Goal: Transaction & Acquisition: Purchase product/service

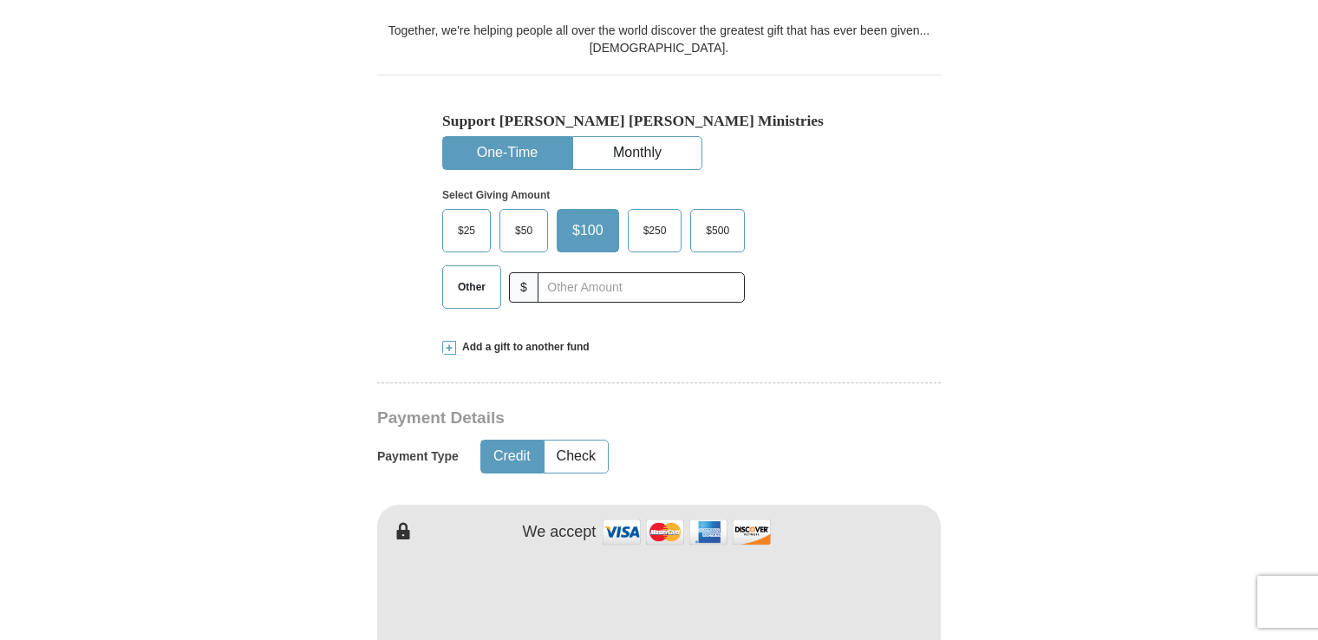
scroll to position [534, 0]
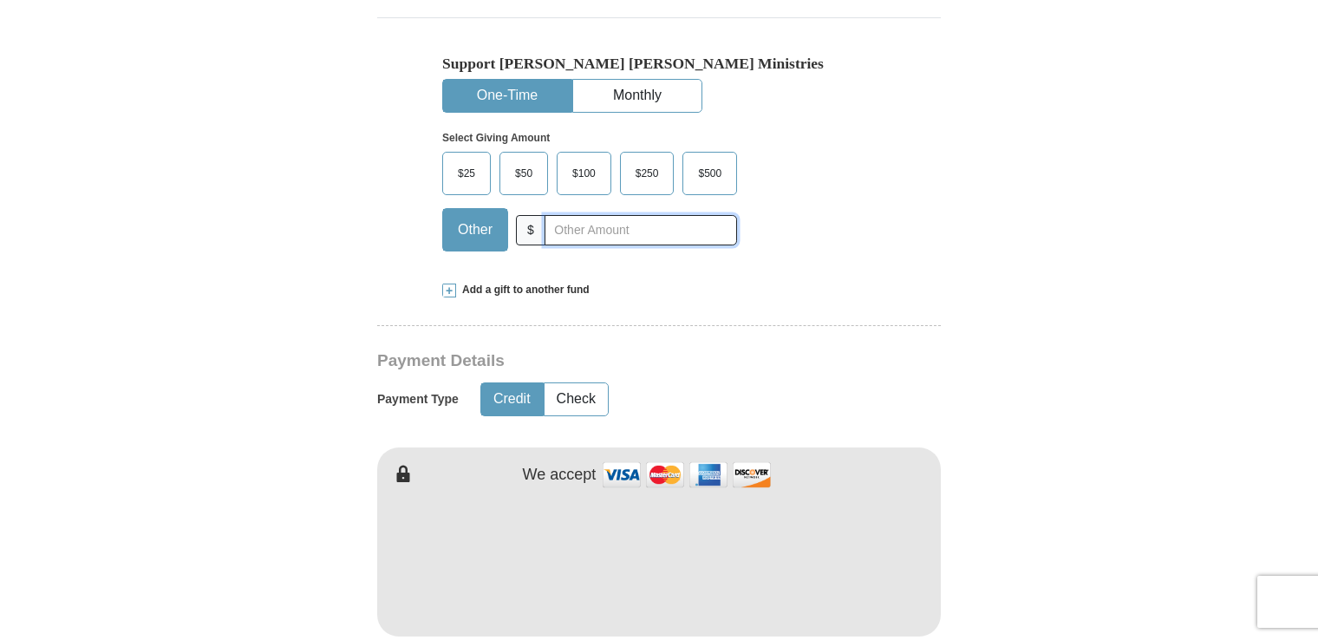
click at [585, 234] on input "text" at bounding box center [640, 230] width 192 height 30
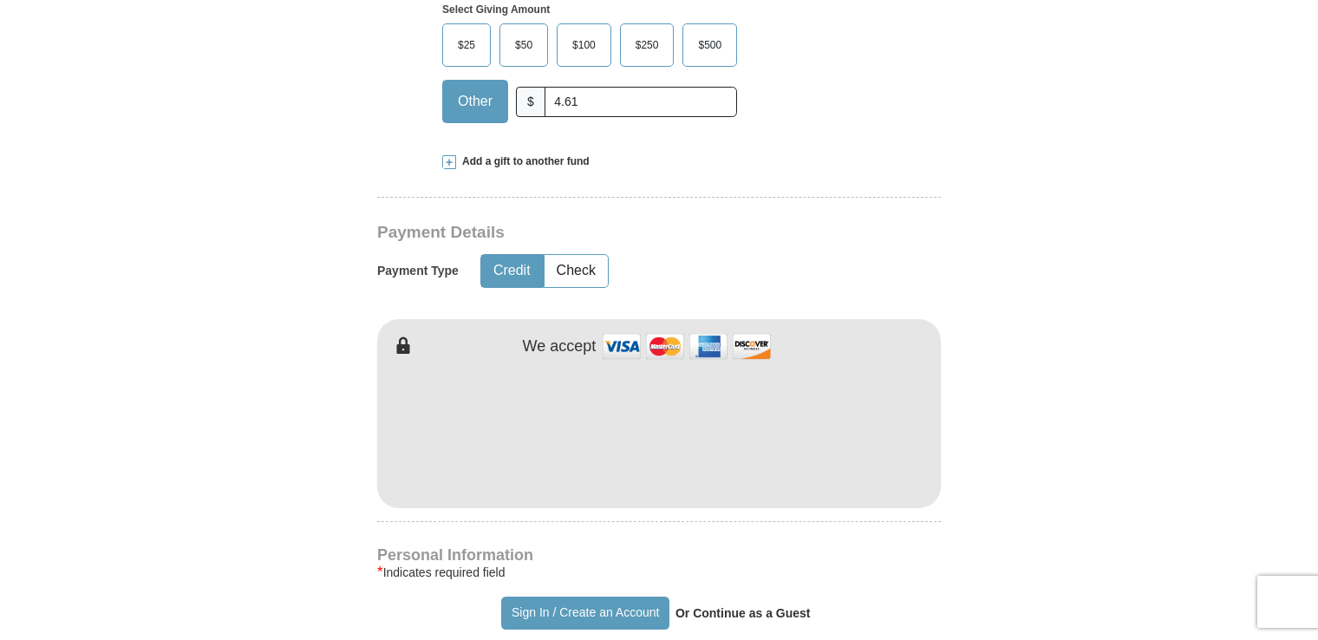
scroll to position [677, 0]
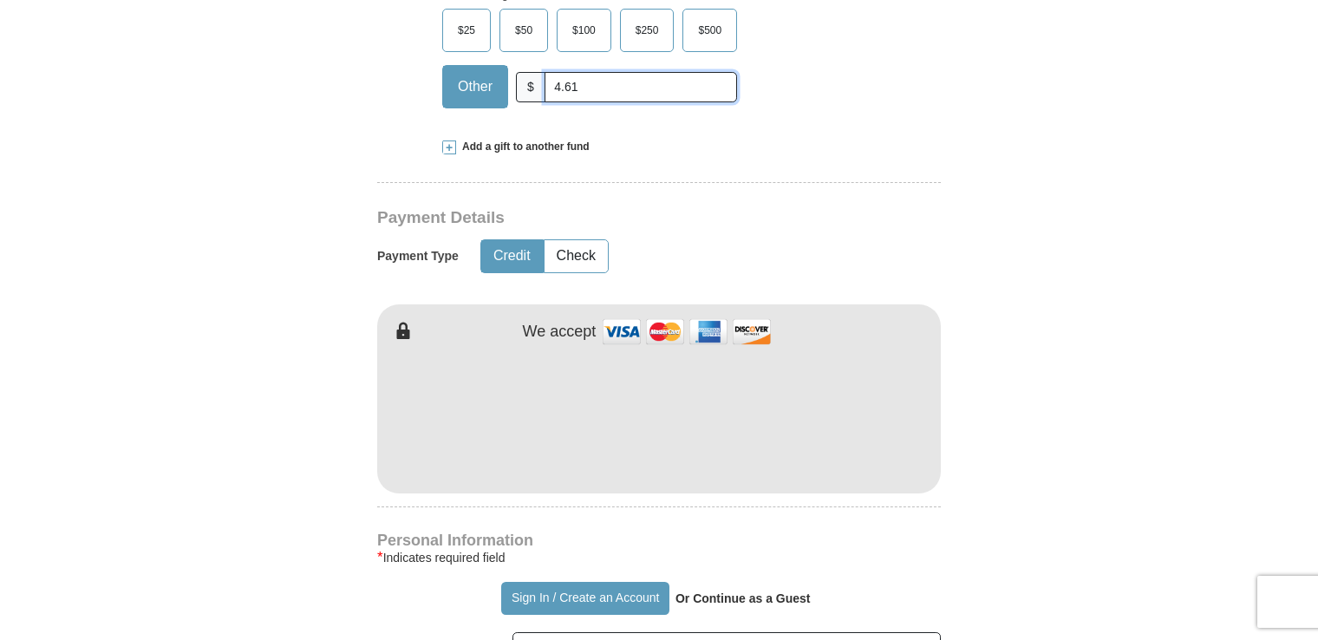
click at [579, 85] on input "4.61" at bounding box center [640, 87] width 192 height 30
type input "4"
type input "5.00"
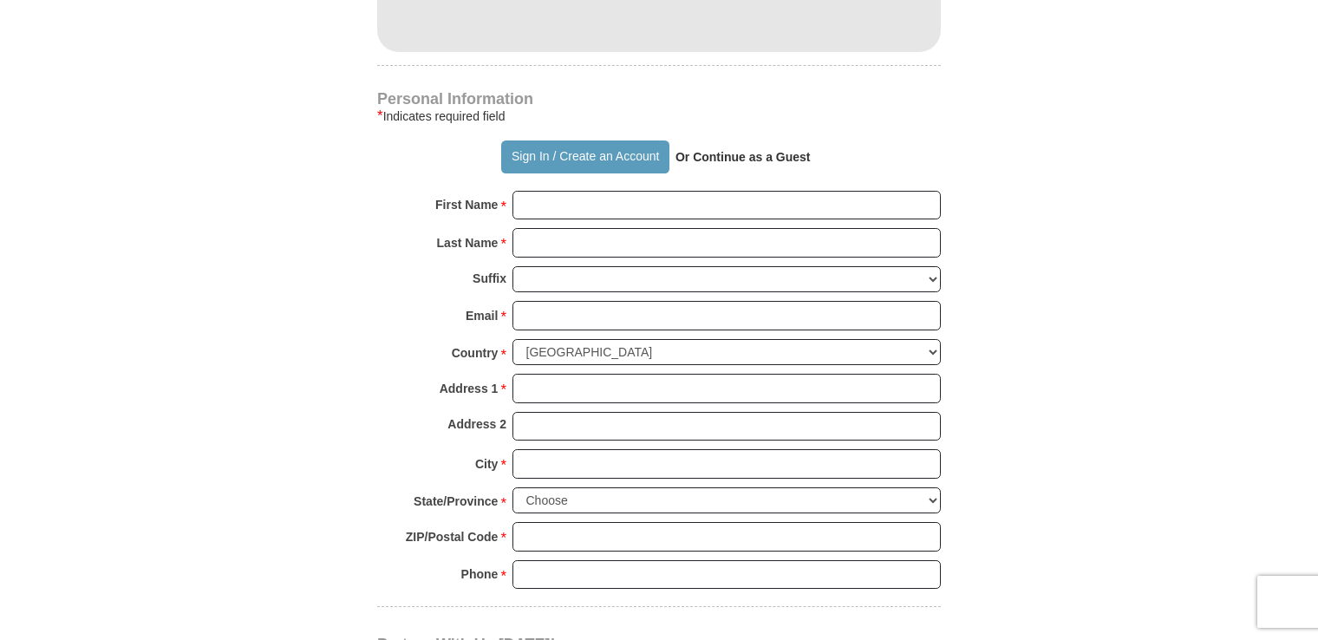
scroll to position [1139, 0]
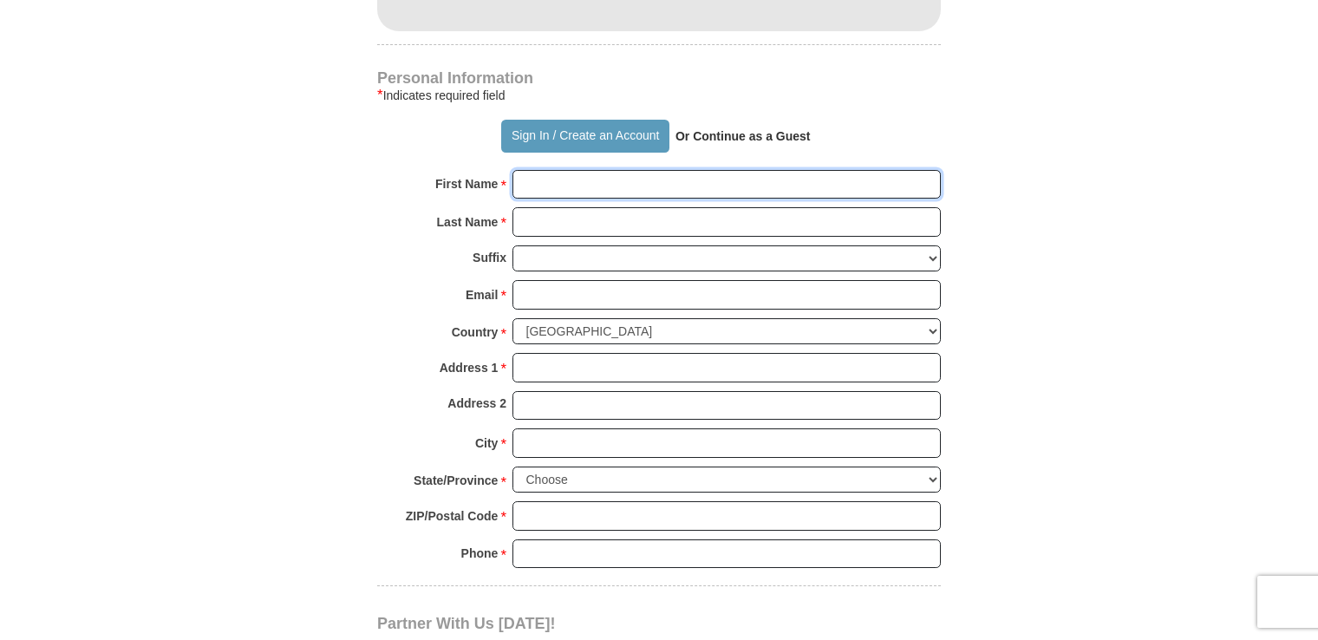
click at [606, 185] on input "First Name *" at bounding box center [726, 184] width 428 height 29
type input "[PERSON_NAME]"
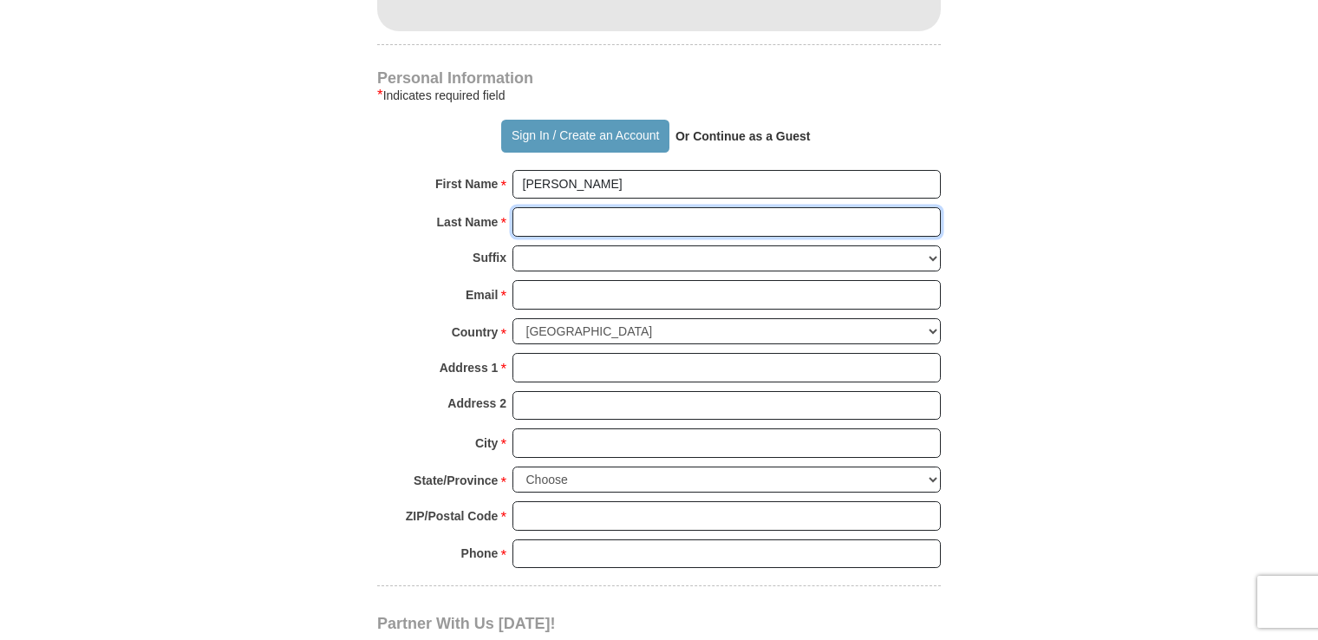
type input "[PERSON_NAME]"
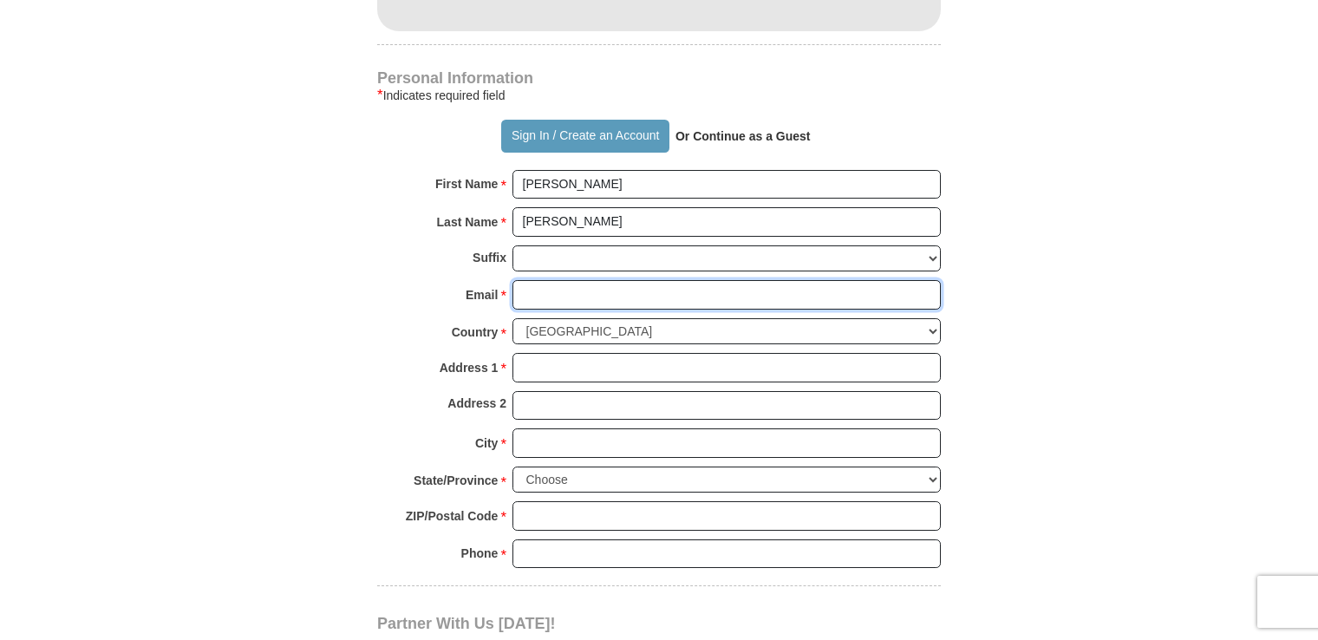
type input "[PERSON_NAME][EMAIL_ADDRESS][PERSON_NAME][DOMAIN_NAME]"
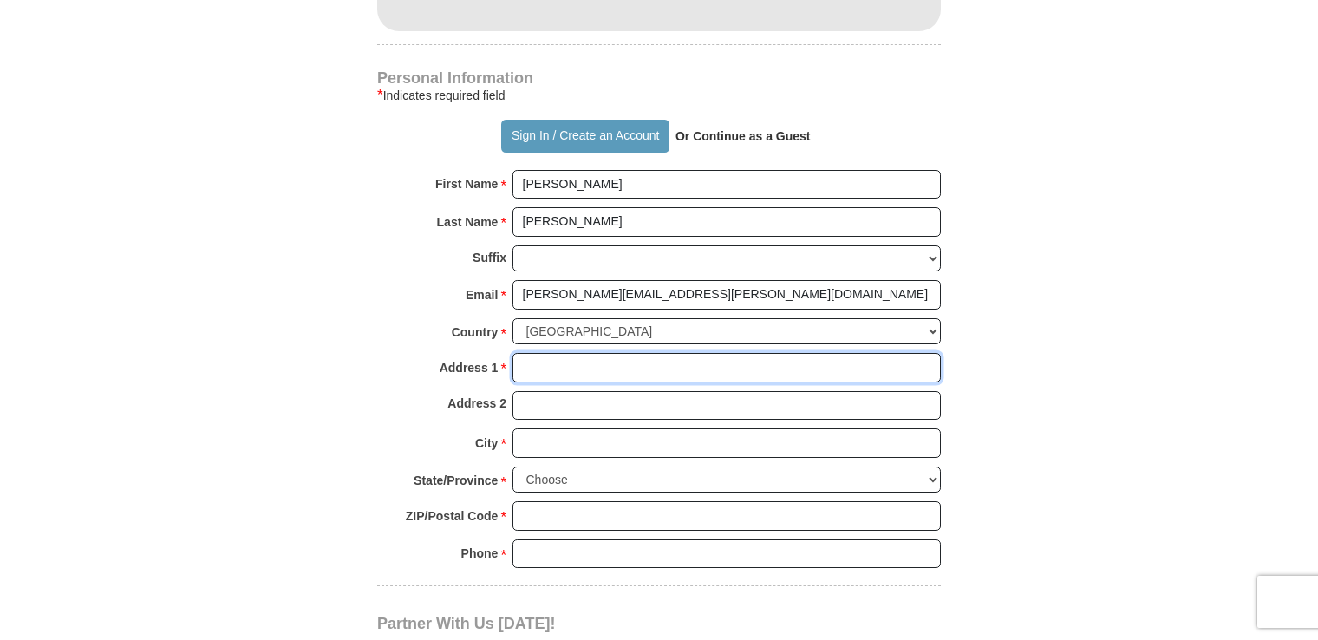
type input "[STREET_ADDRESS]"
type input "Apt. 325"
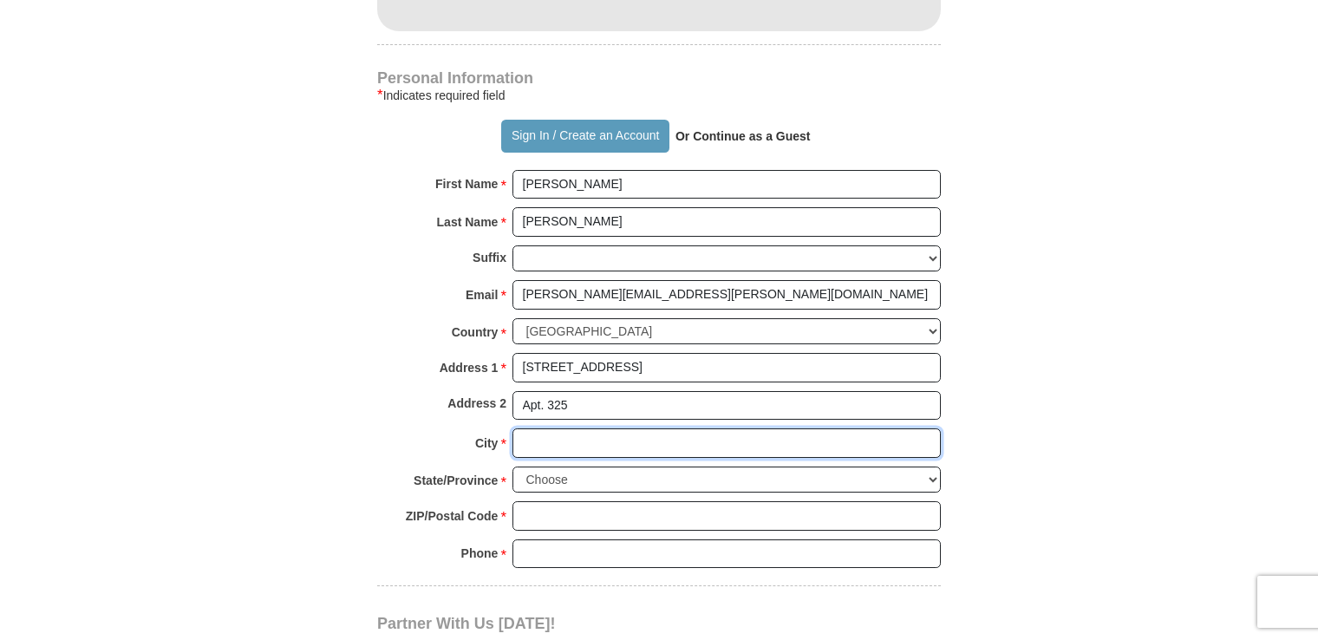
type input "[GEOGRAPHIC_DATA]"
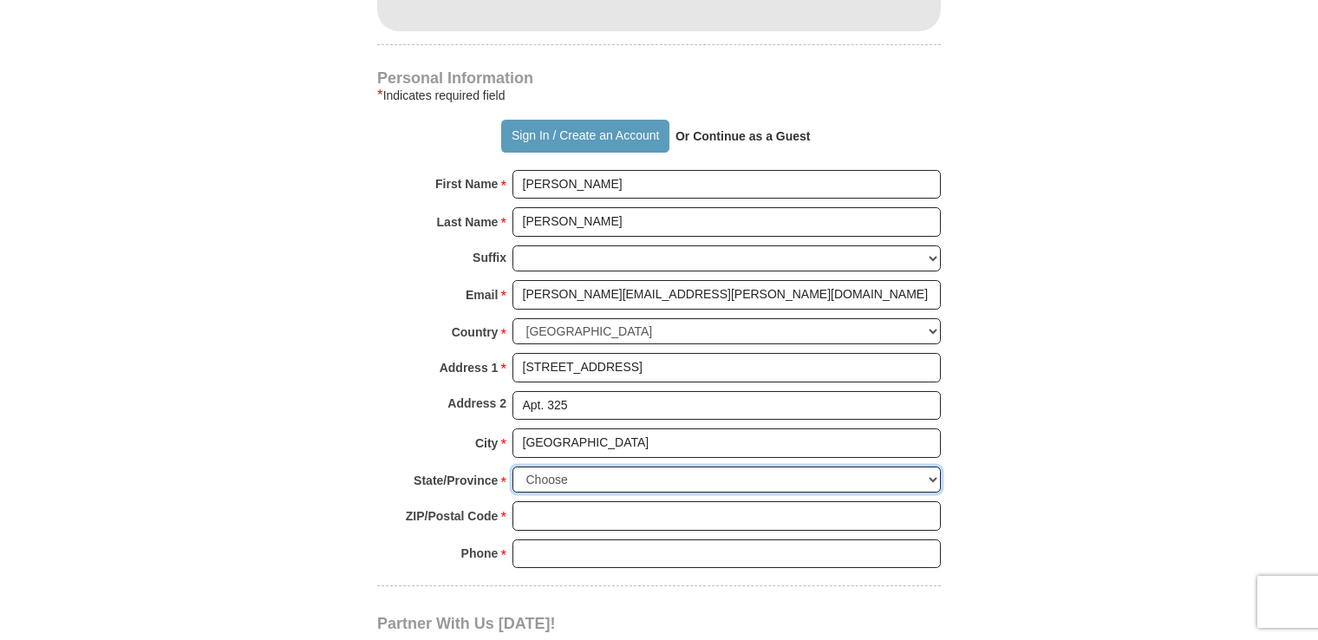
select select "FL"
type input "33614"
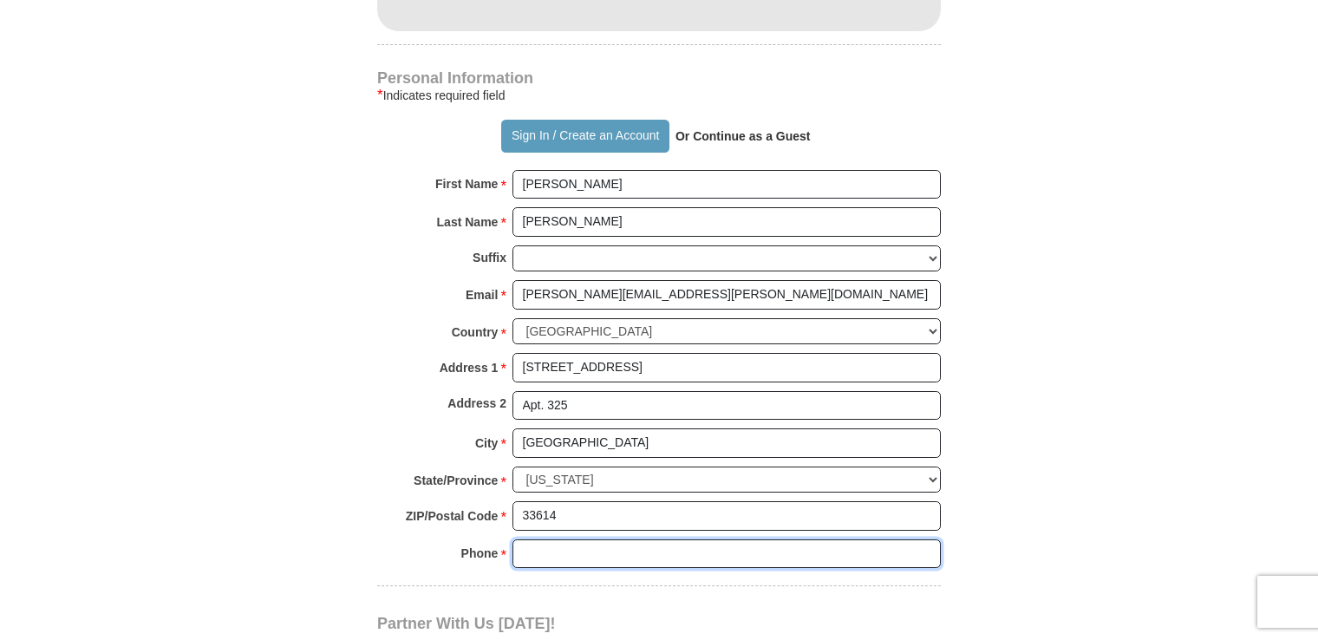
type input "8134605017"
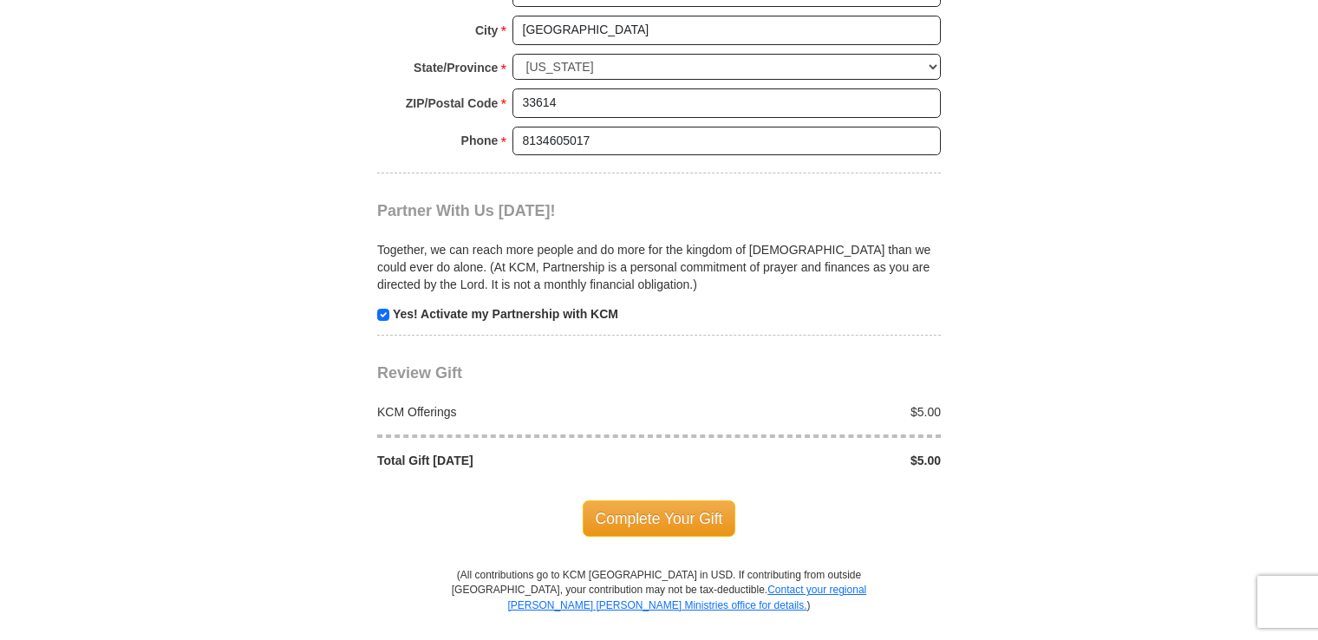
scroll to position [1681, 0]
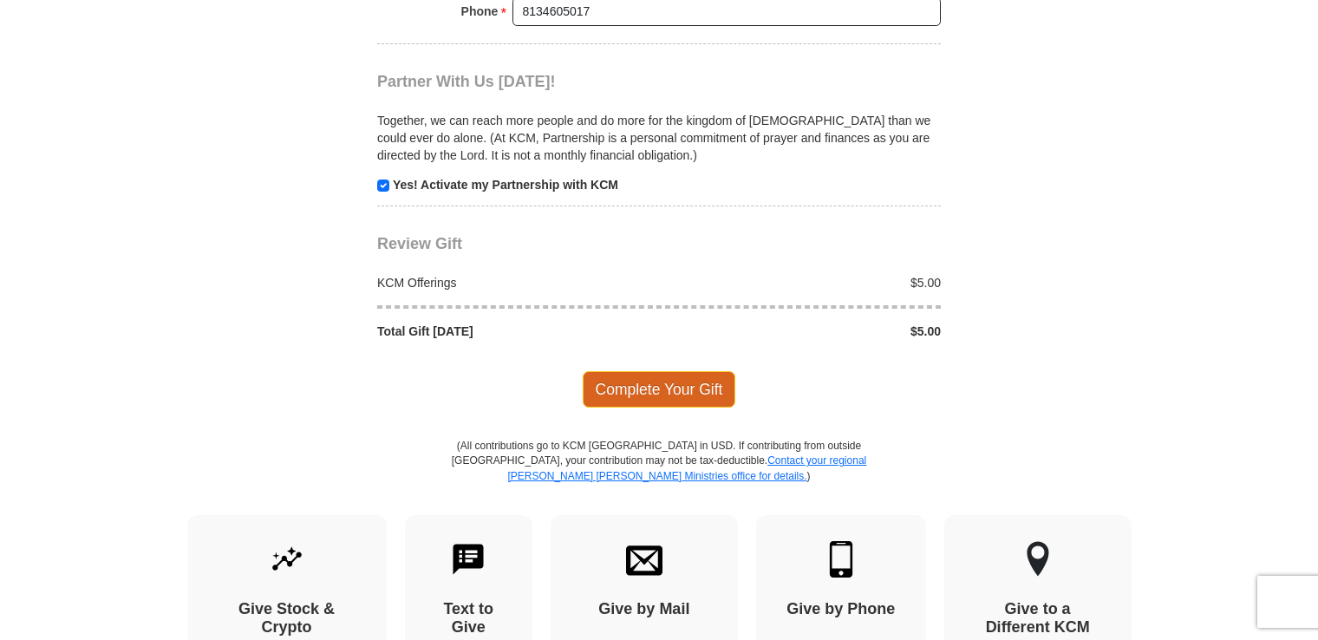
click at [663, 377] on span "Complete Your Gift" at bounding box center [658, 389] width 153 height 36
